Goal: Find specific page/section

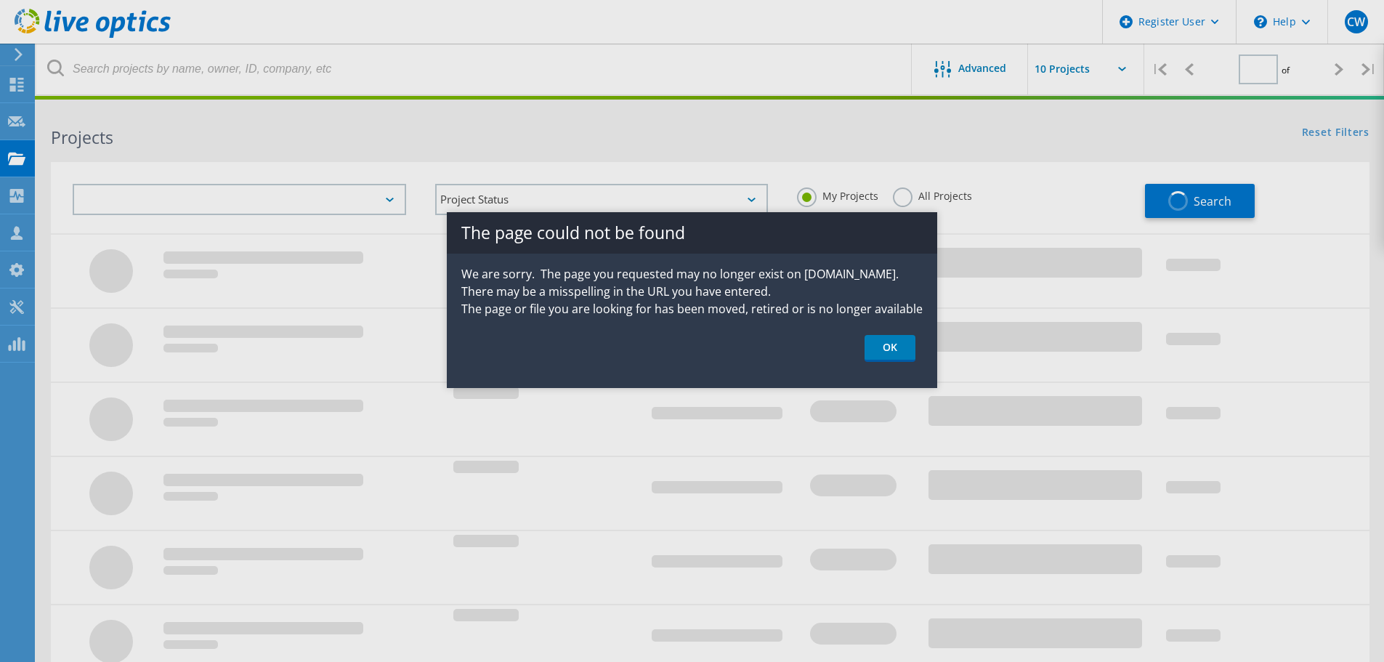
type input "1"
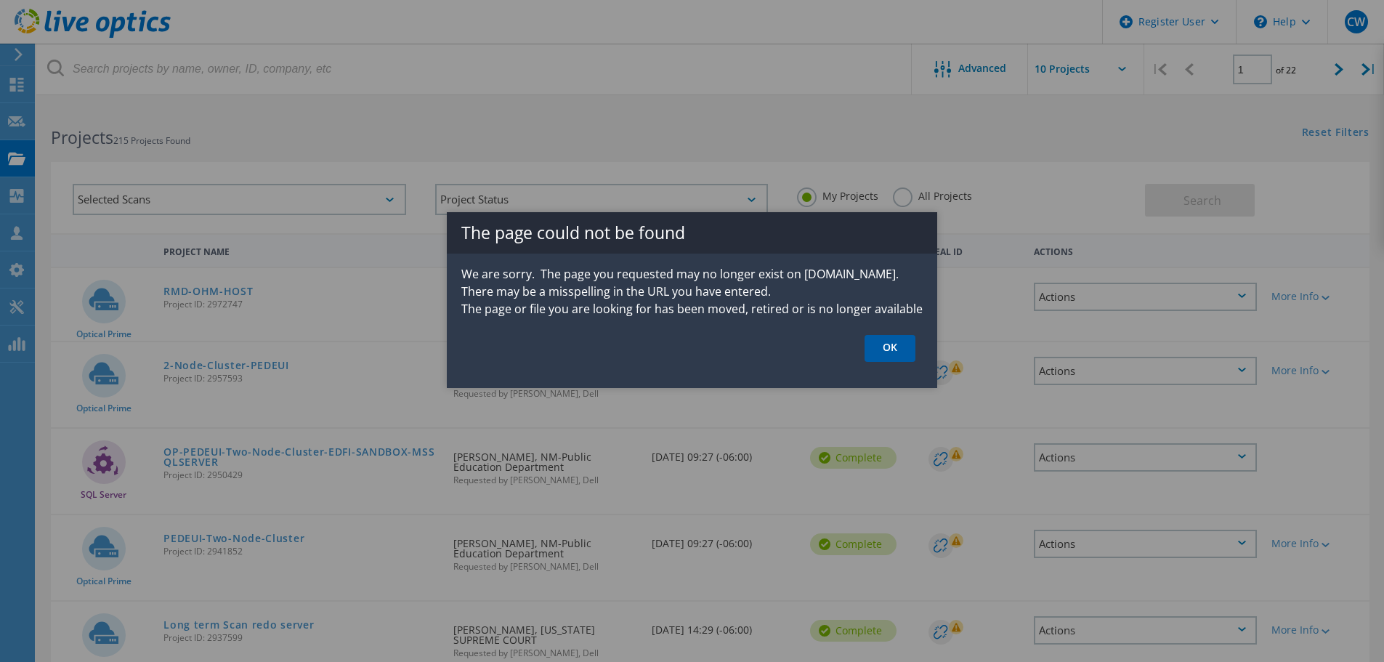
click at [898, 340] on link "OK" at bounding box center [889, 348] width 51 height 27
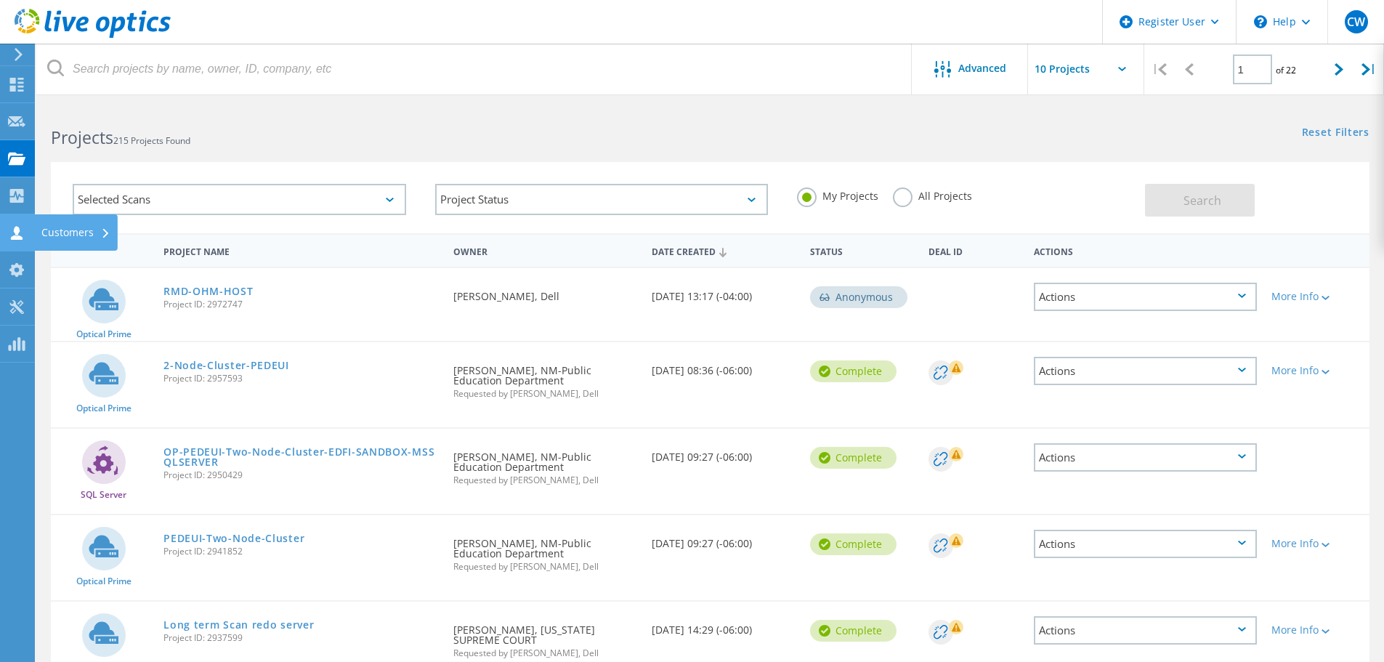
click at [23, 236] on icon at bounding box center [16, 233] width 17 height 14
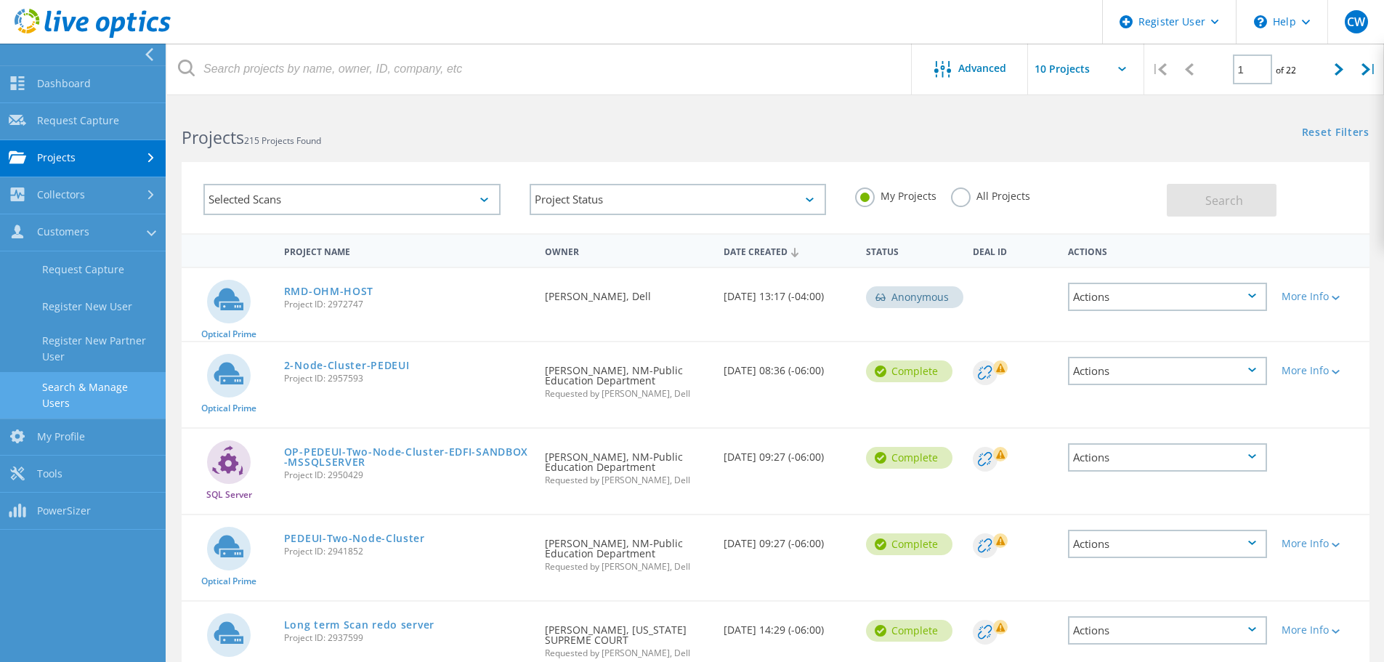
click at [115, 386] on link "Search & Manage Users" at bounding box center [83, 395] width 166 height 46
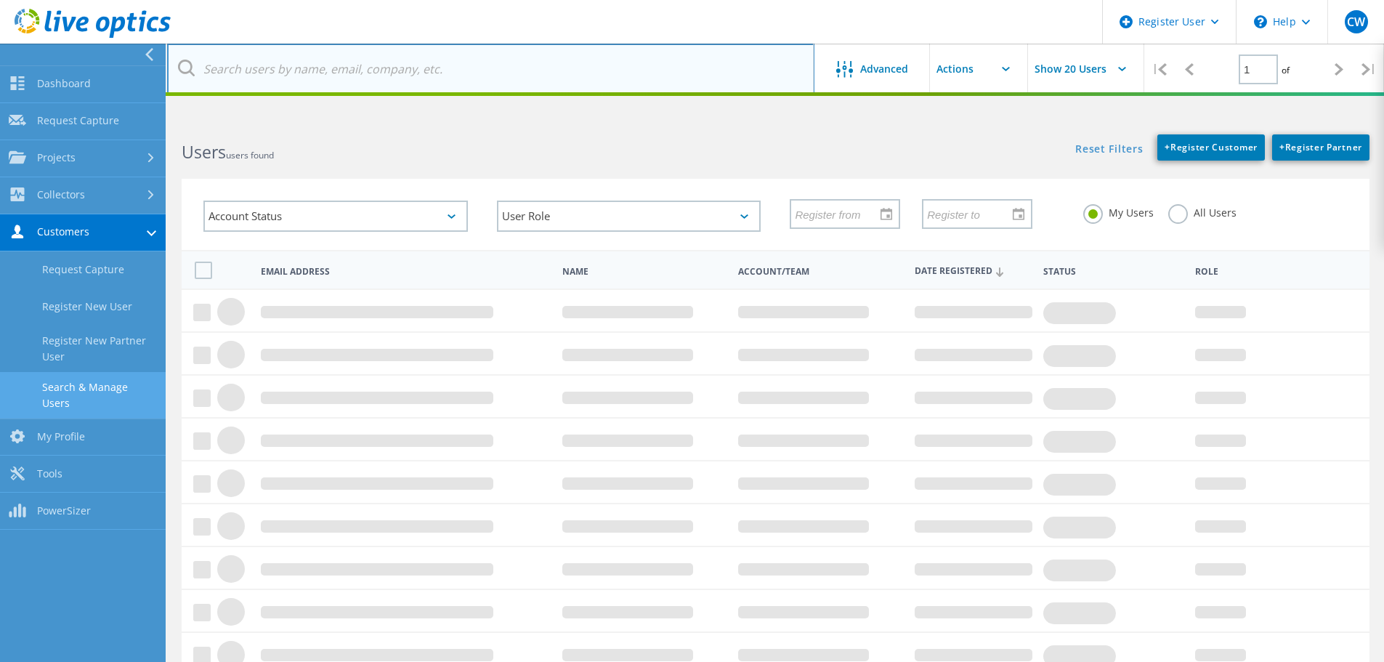
click at [368, 72] on input "text" at bounding box center [490, 69] width 647 height 51
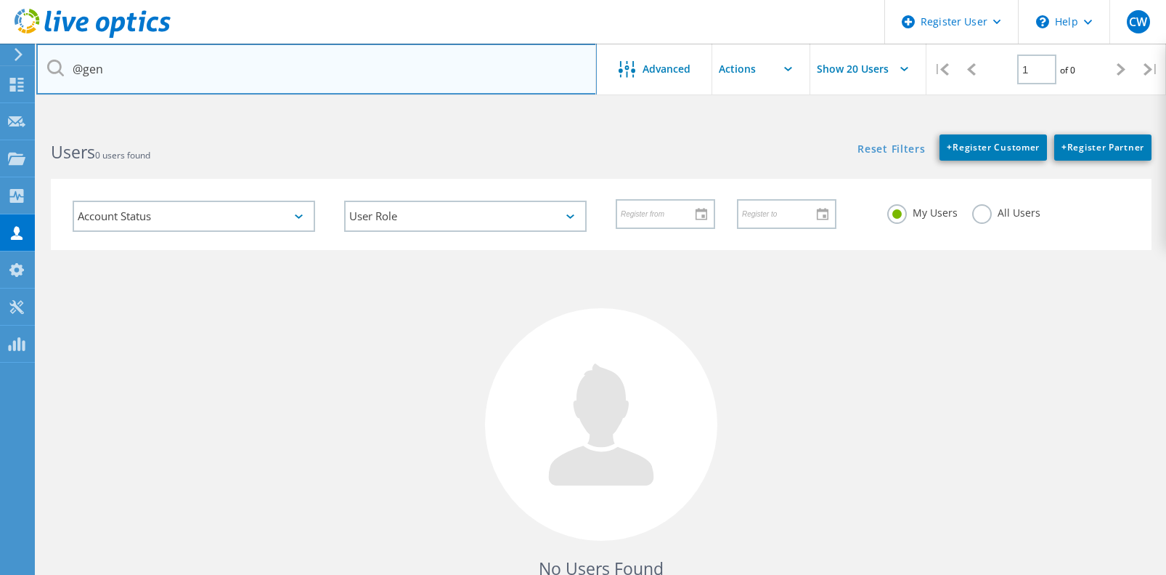
click at [168, 76] on input "@gen" at bounding box center [316, 69] width 561 height 51
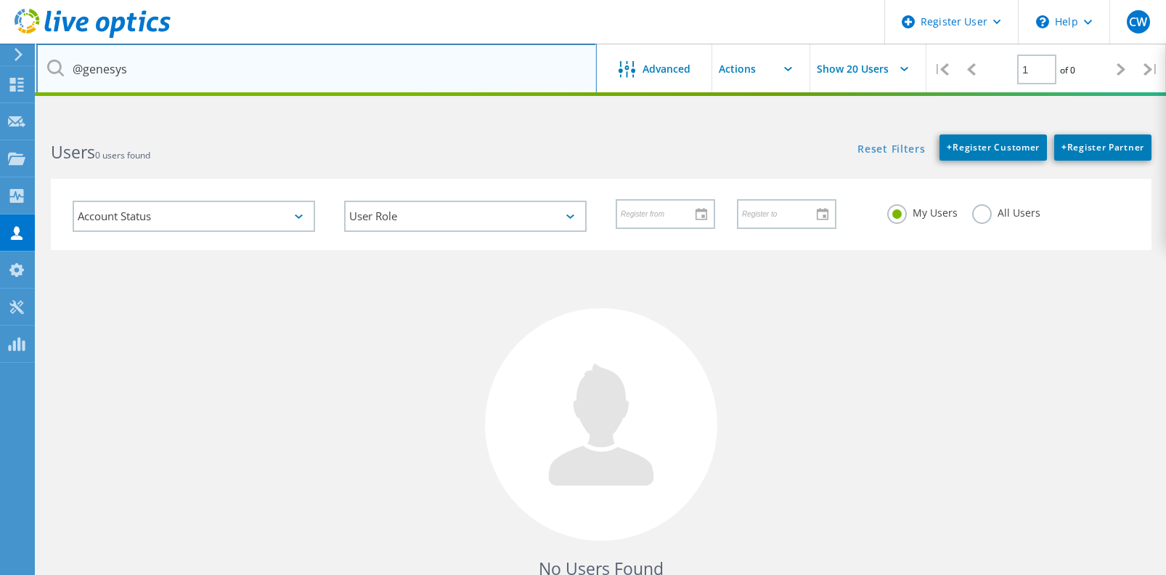
type input "@genesys"
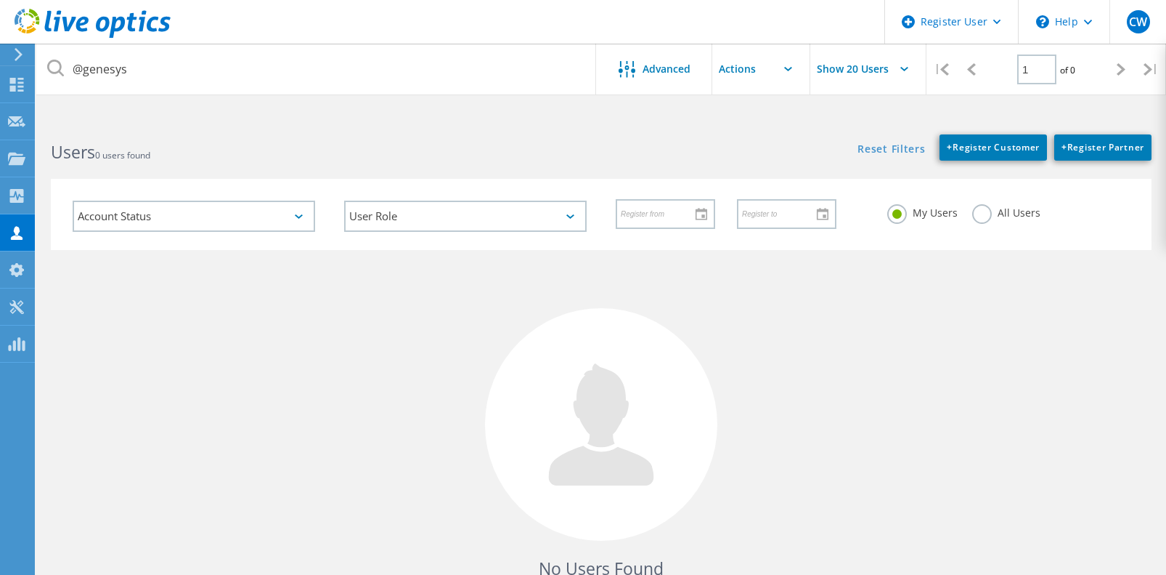
click at [981, 208] on label "All Users" at bounding box center [1007, 211] width 68 height 14
click at [0, 0] on input "All Users" at bounding box center [0, 0] width 0 height 0
